Goal: Task Accomplishment & Management: Manage account settings

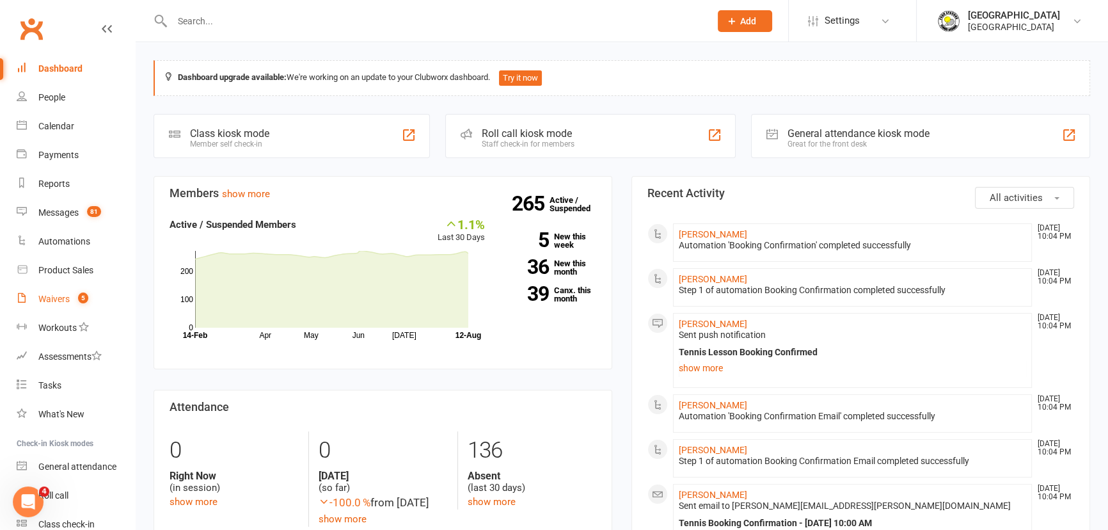
click at [68, 292] on link "Waivers 5" at bounding box center [76, 299] width 118 height 29
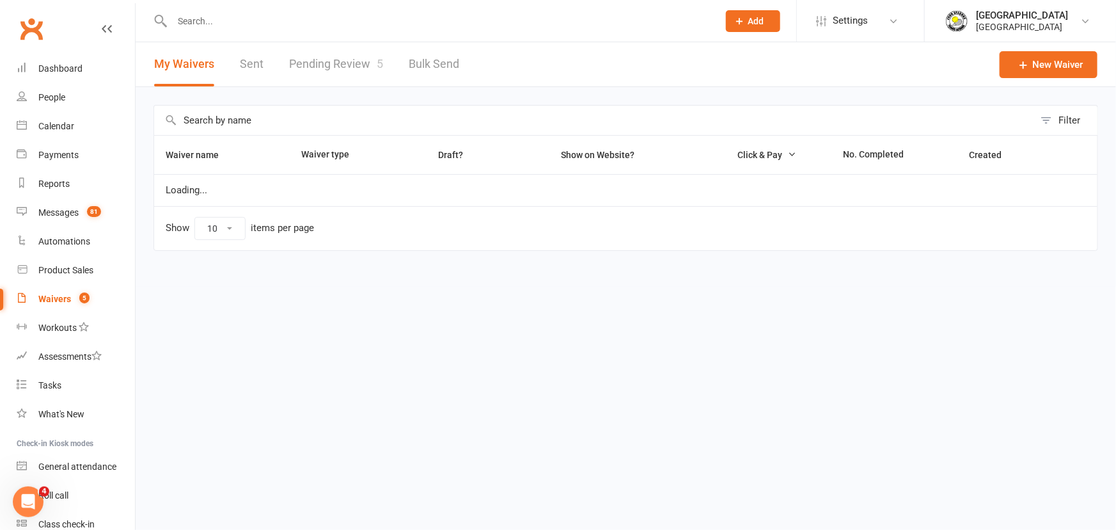
click at [348, 53] on link "Pending Review 5" at bounding box center [336, 64] width 94 height 44
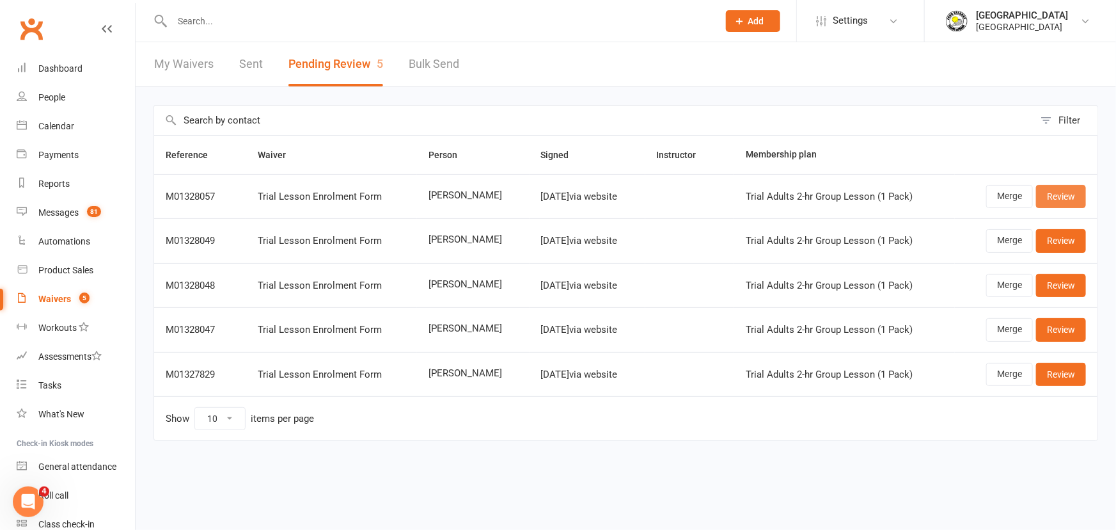
click at [1065, 191] on link "Review" at bounding box center [1061, 196] width 50 height 23
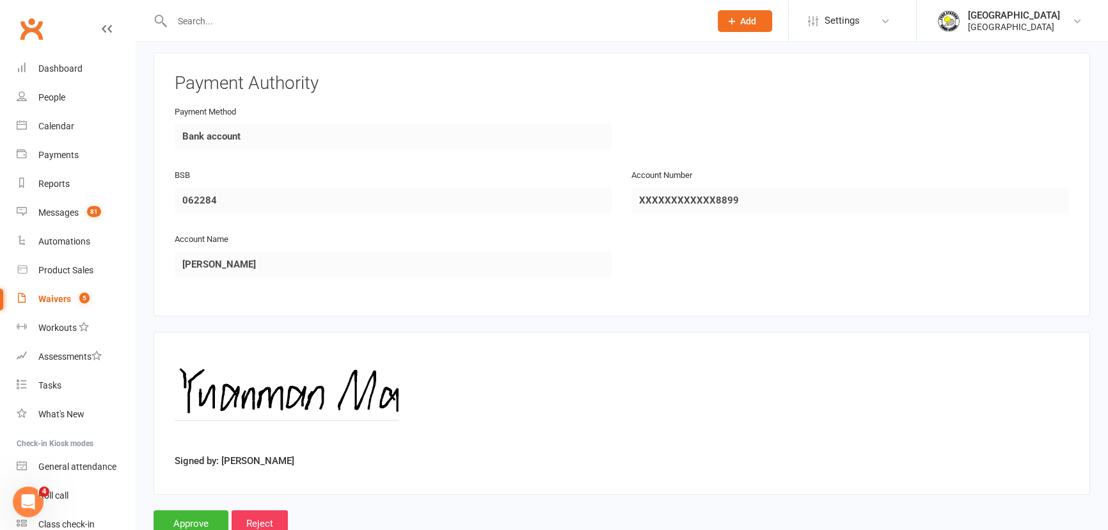
scroll to position [1184, 0]
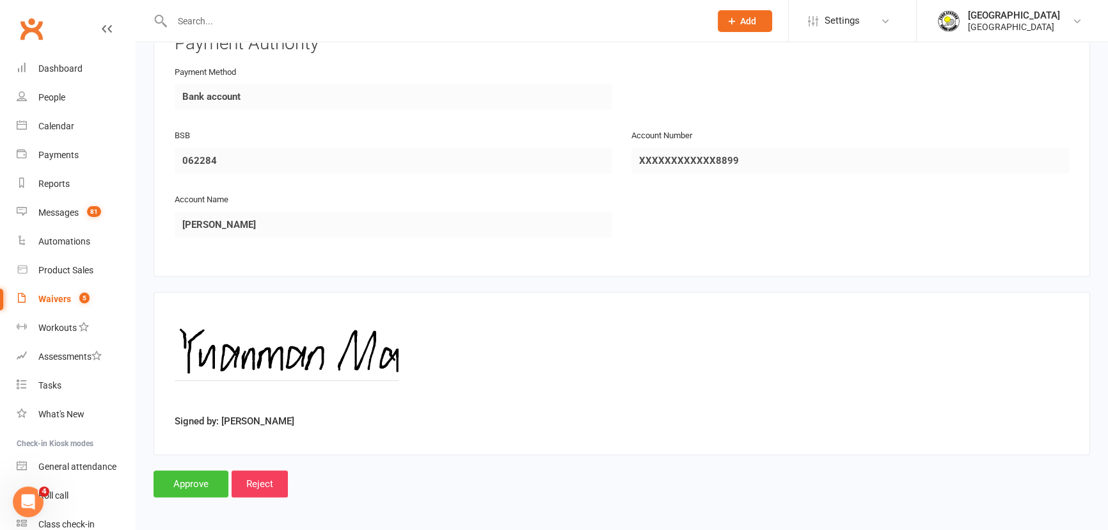
click at [179, 480] on input "Approve" at bounding box center [191, 483] width 75 height 27
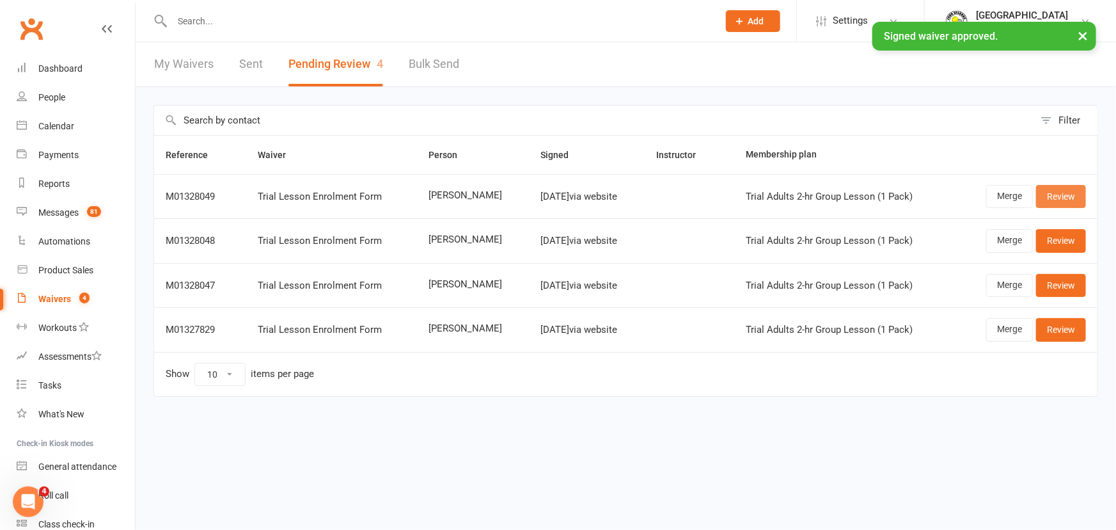
click at [1070, 196] on link "Review" at bounding box center [1061, 196] width 50 height 23
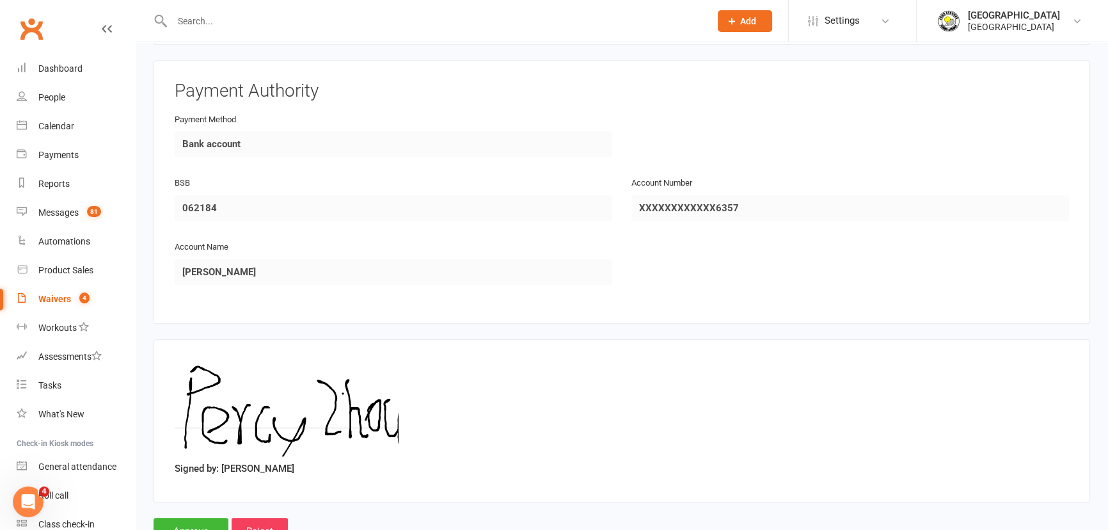
scroll to position [1184, 0]
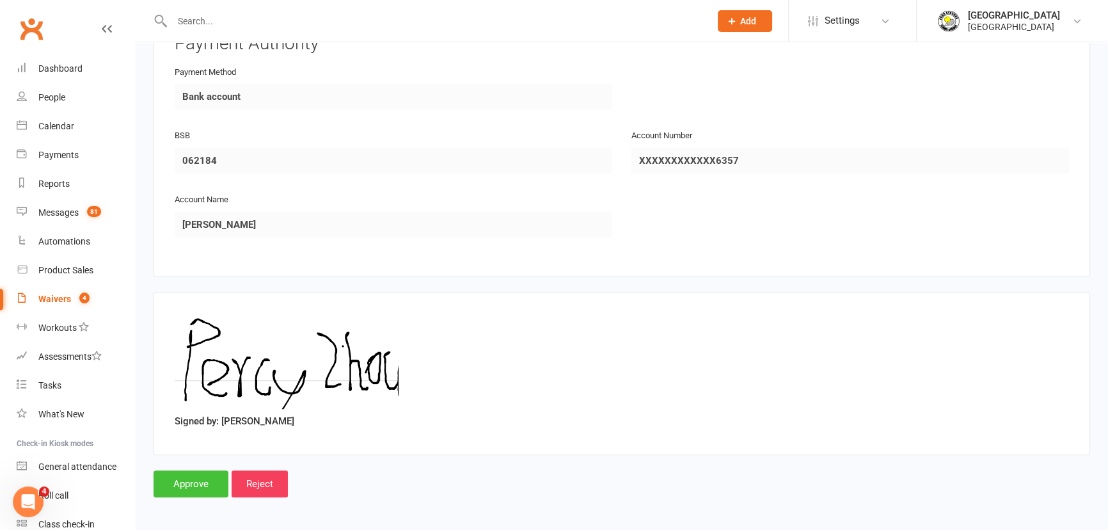
click at [175, 473] on input "Approve" at bounding box center [191, 483] width 75 height 27
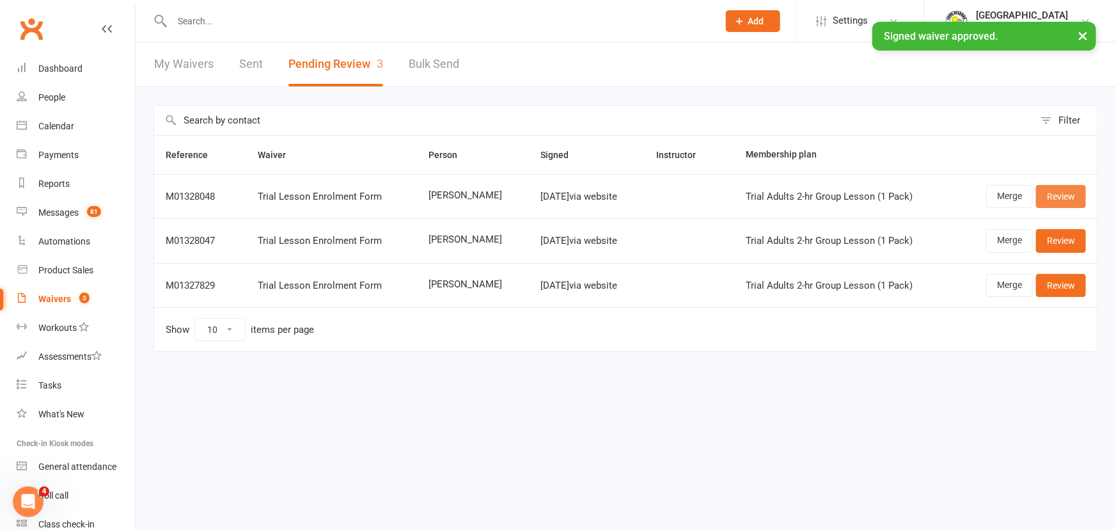
click at [1052, 196] on link "Review" at bounding box center [1061, 196] width 50 height 23
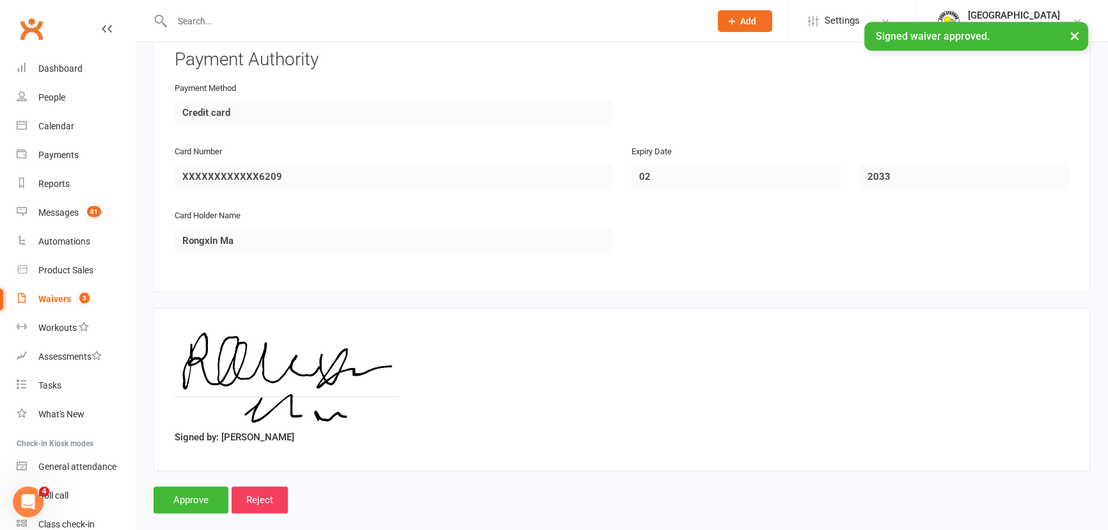
scroll to position [1184, 0]
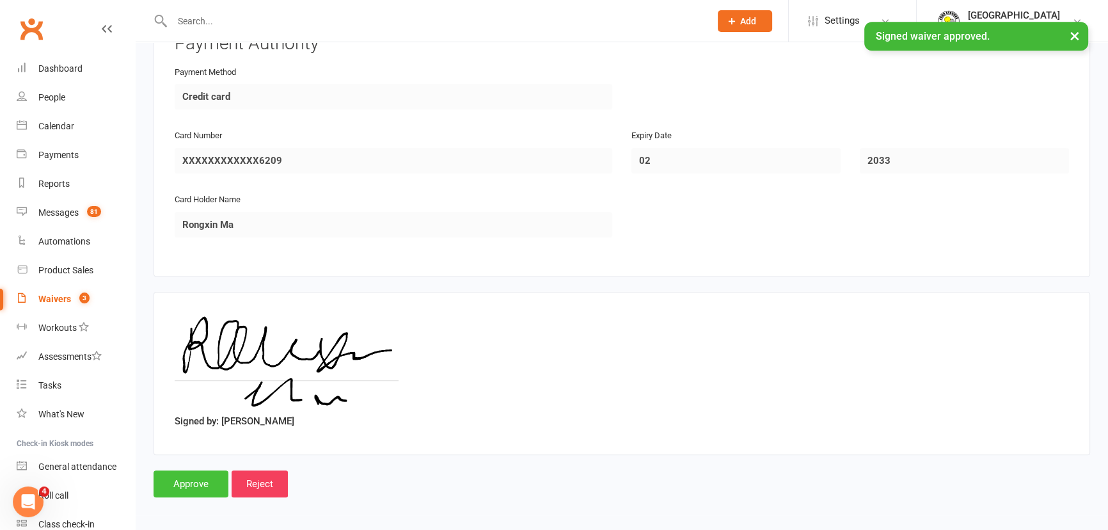
click at [174, 482] on input "Approve" at bounding box center [191, 483] width 75 height 27
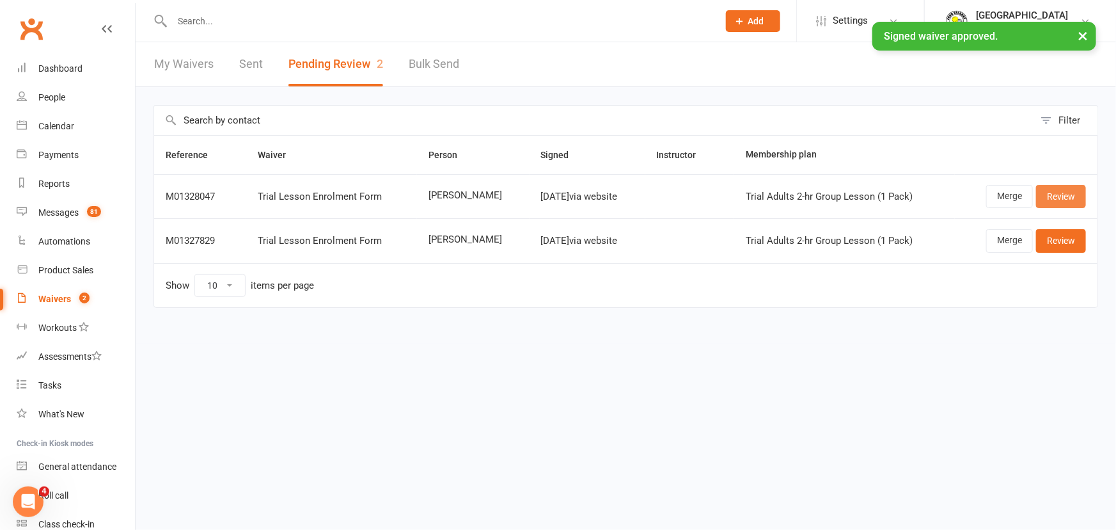
click at [1057, 196] on link "Review" at bounding box center [1061, 196] width 50 height 23
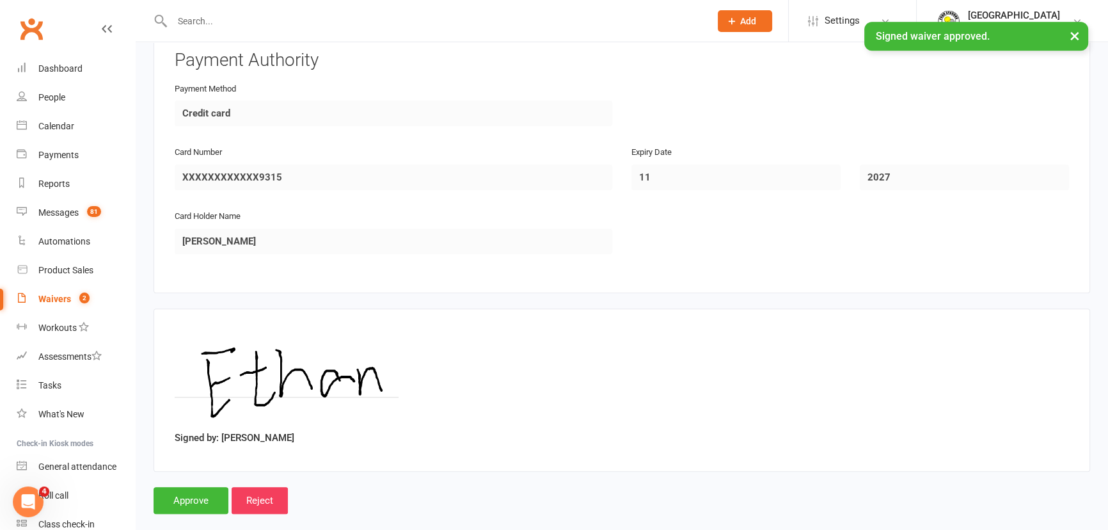
scroll to position [1184, 0]
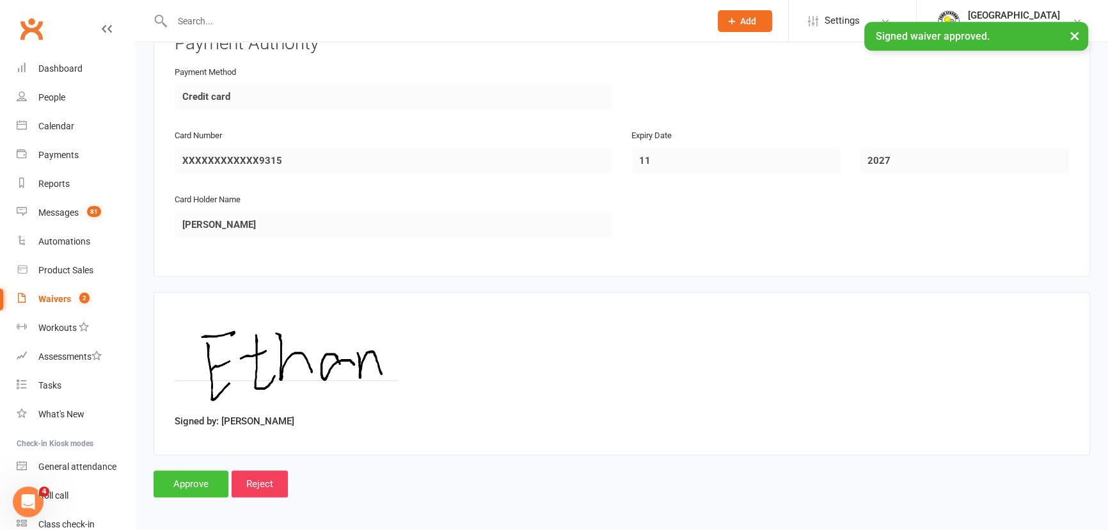
click at [176, 479] on input "Approve" at bounding box center [191, 483] width 75 height 27
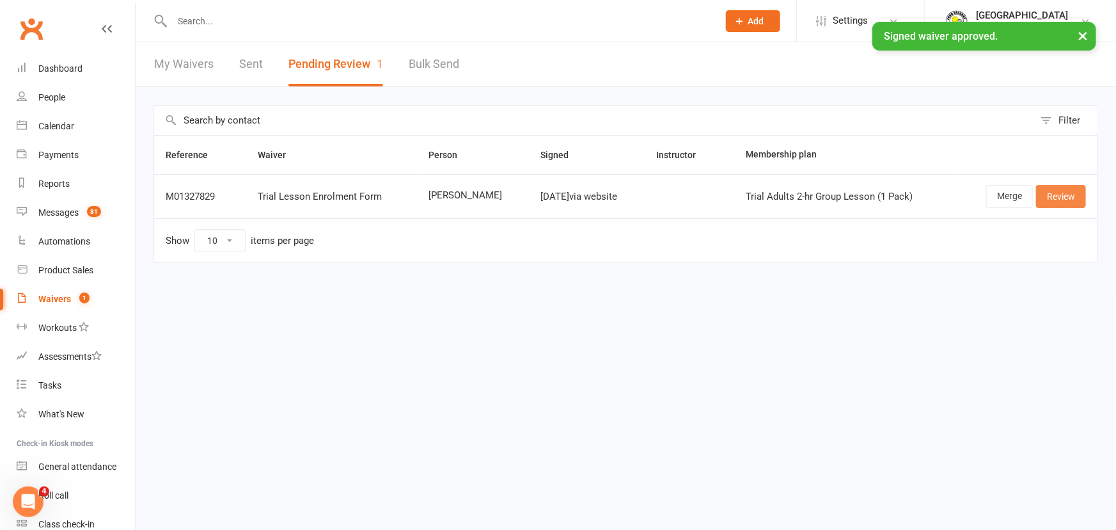
click at [1045, 196] on link "Review" at bounding box center [1061, 196] width 50 height 23
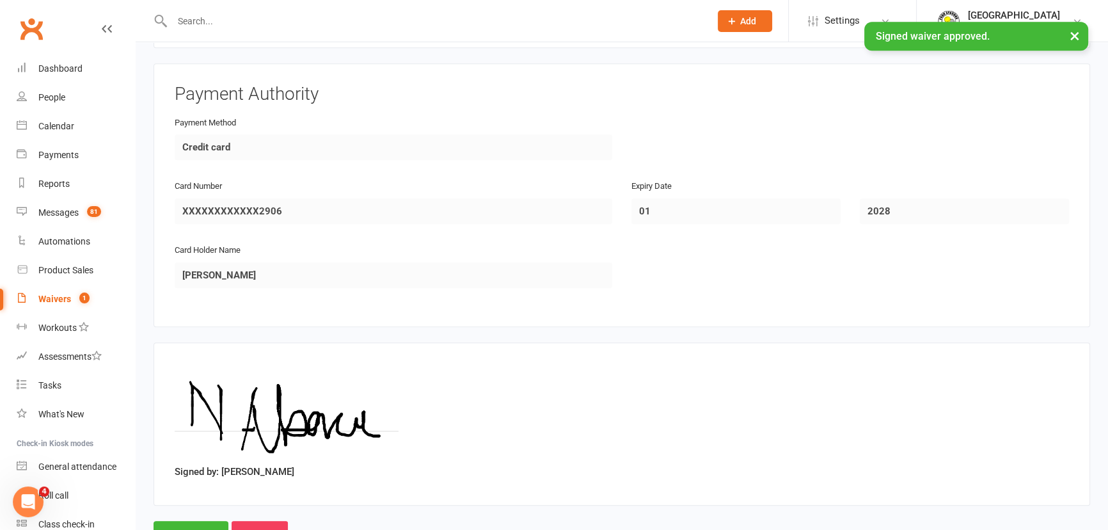
scroll to position [1184, 0]
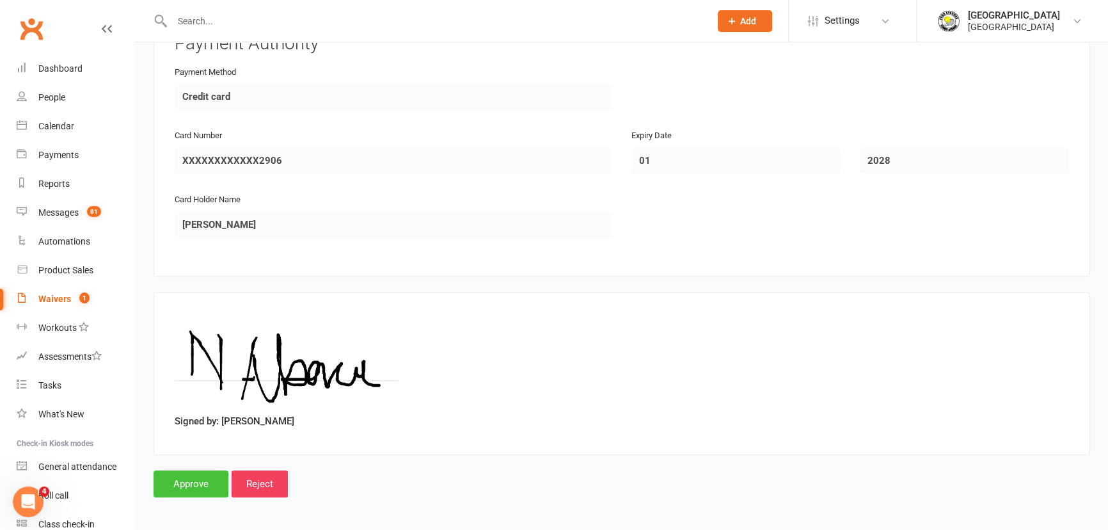
click at [177, 479] on input "Approve" at bounding box center [191, 483] width 75 height 27
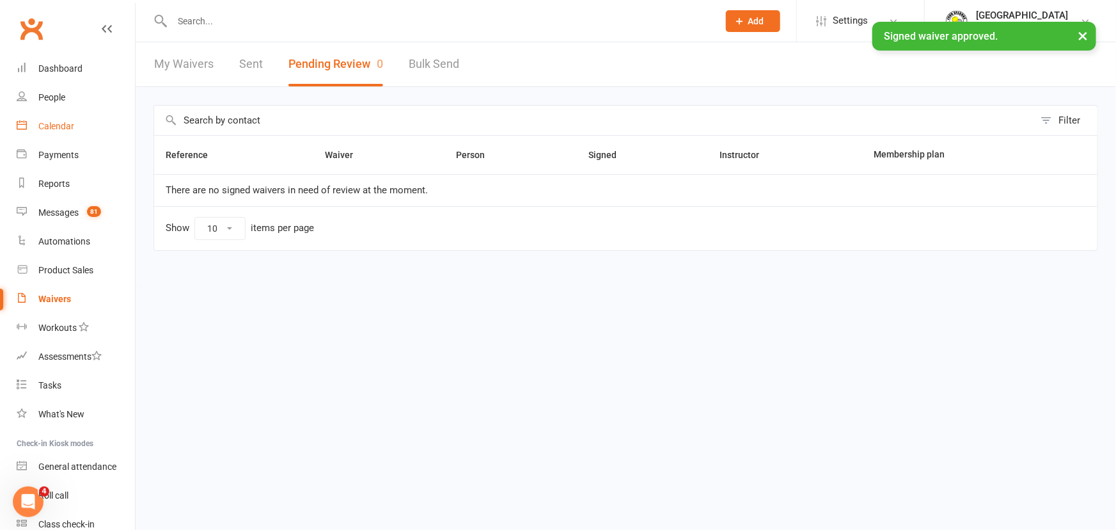
click at [66, 123] on div "Calendar" at bounding box center [56, 126] width 36 height 10
